Goal: Information Seeking & Learning: Learn about a topic

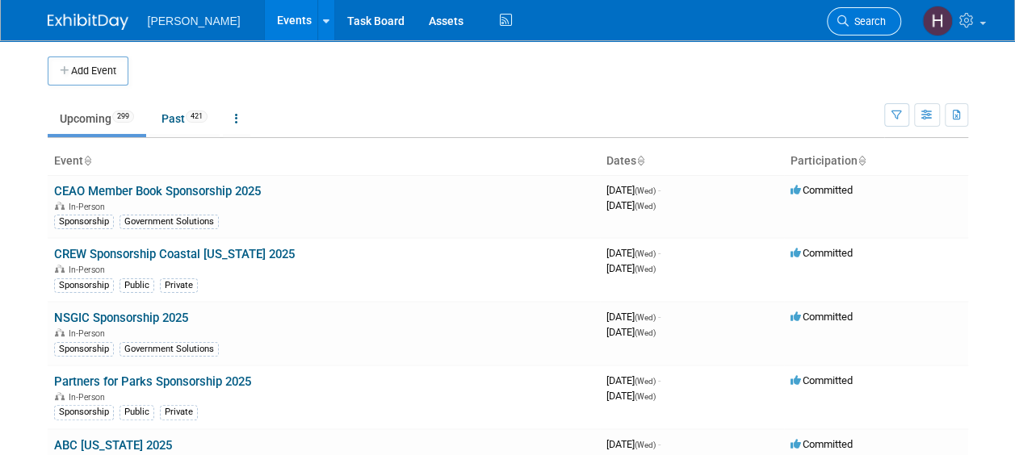
click at [855, 23] on span "Search" at bounding box center [867, 21] width 37 height 12
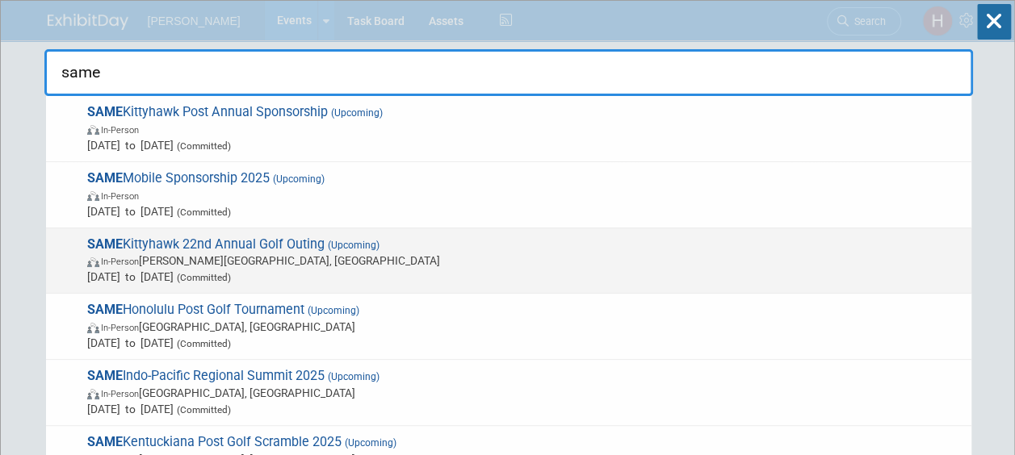
type input "same"
click at [293, 257] on span "In-Person [PERSON_NAME][GEOGRAPHIC_DATA], [GEOGRAPHIC_DATA]" at bounding box center [525, 261] width 876 height 16
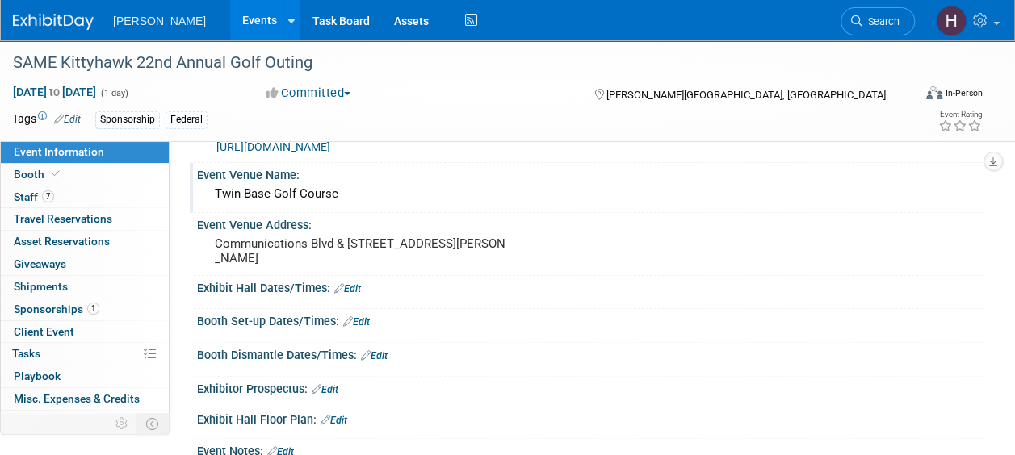
scroll to position [81, 0]
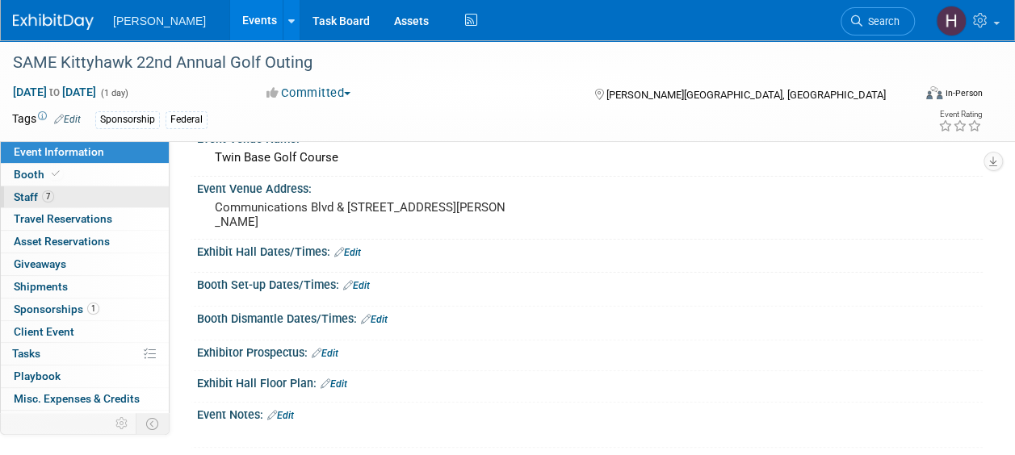
click at [38, 187] on link "7 Staff 7" at bounding box center [85, 198] width 168 height 22
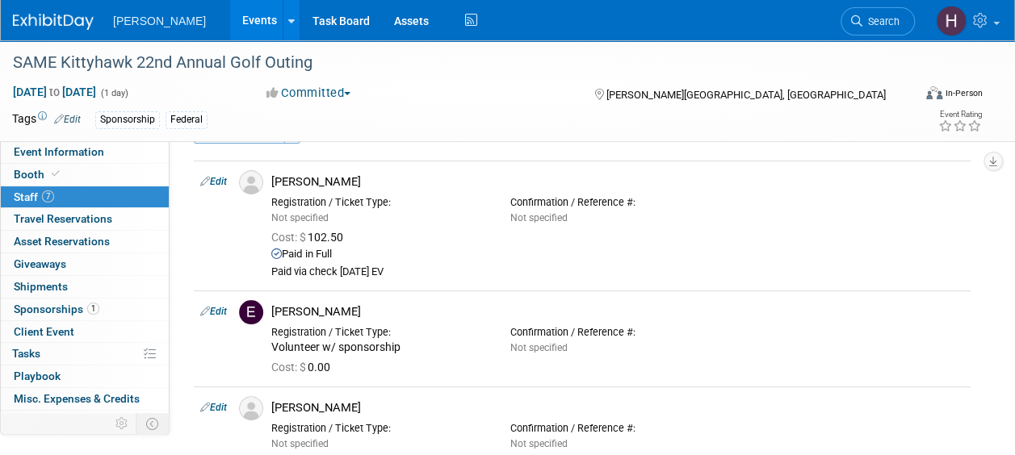
scroll to position [0, 0]
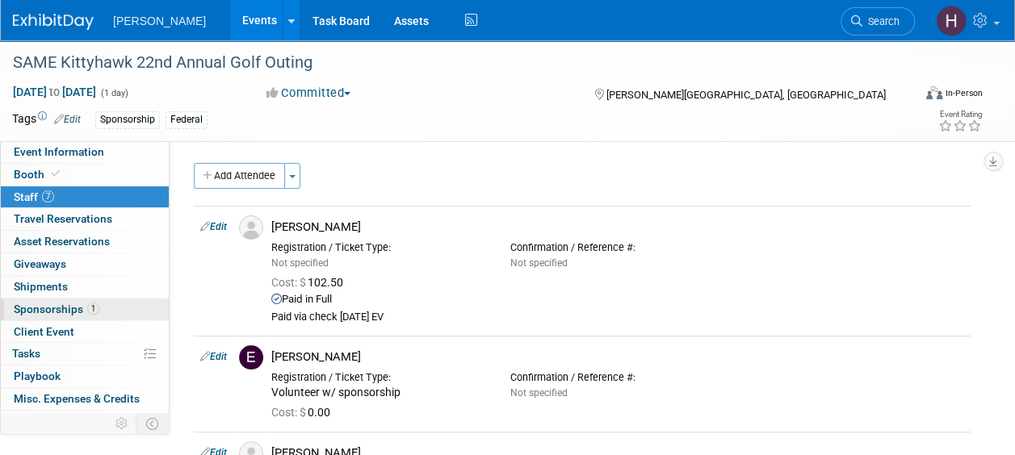
click at [44, 307] on span "Sponsorships 1" at bounding box center [57, 309] width 86 height 13
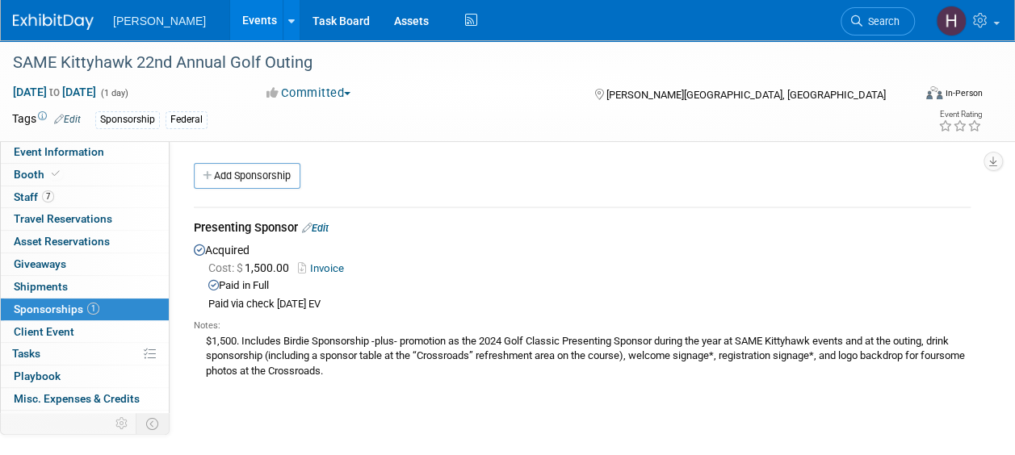
drag, startPoint x: 394, startPoint y: 367, endPoint x: 188, endPoint y: 349, distance: 206.7
click at [188, 349] on div "Presenting Sponsor Edit Acquired Cost: $ 1,500.00 Invoice Notes:" at bounding box center [582, 295] width 801 height 204
click at [570, 386] on td "Presenting Sponsor Edit Acquired Cost: $ 1,500.00 Invoice Paid in Full" at bounding box center [582, 302] width 777 height 188
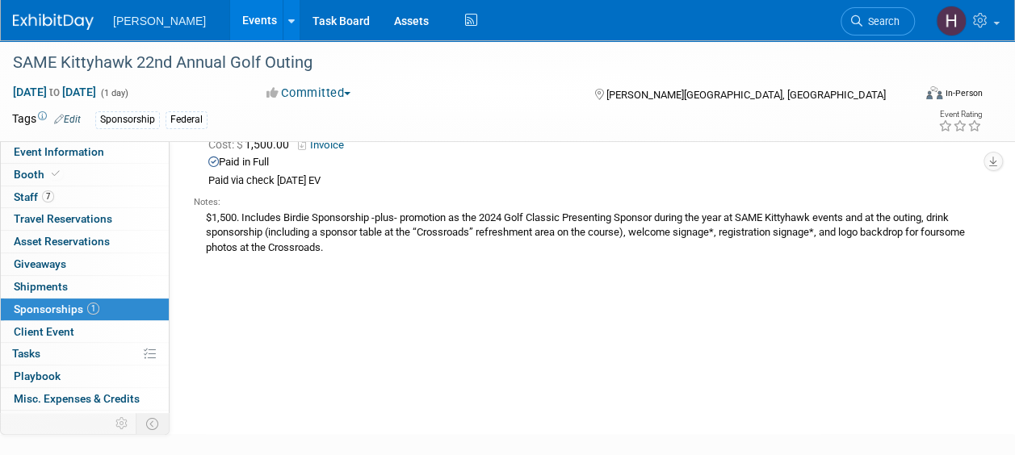
scroll to position [161, 0]
